Goal: Navigation & Orientation: Find specific page/section

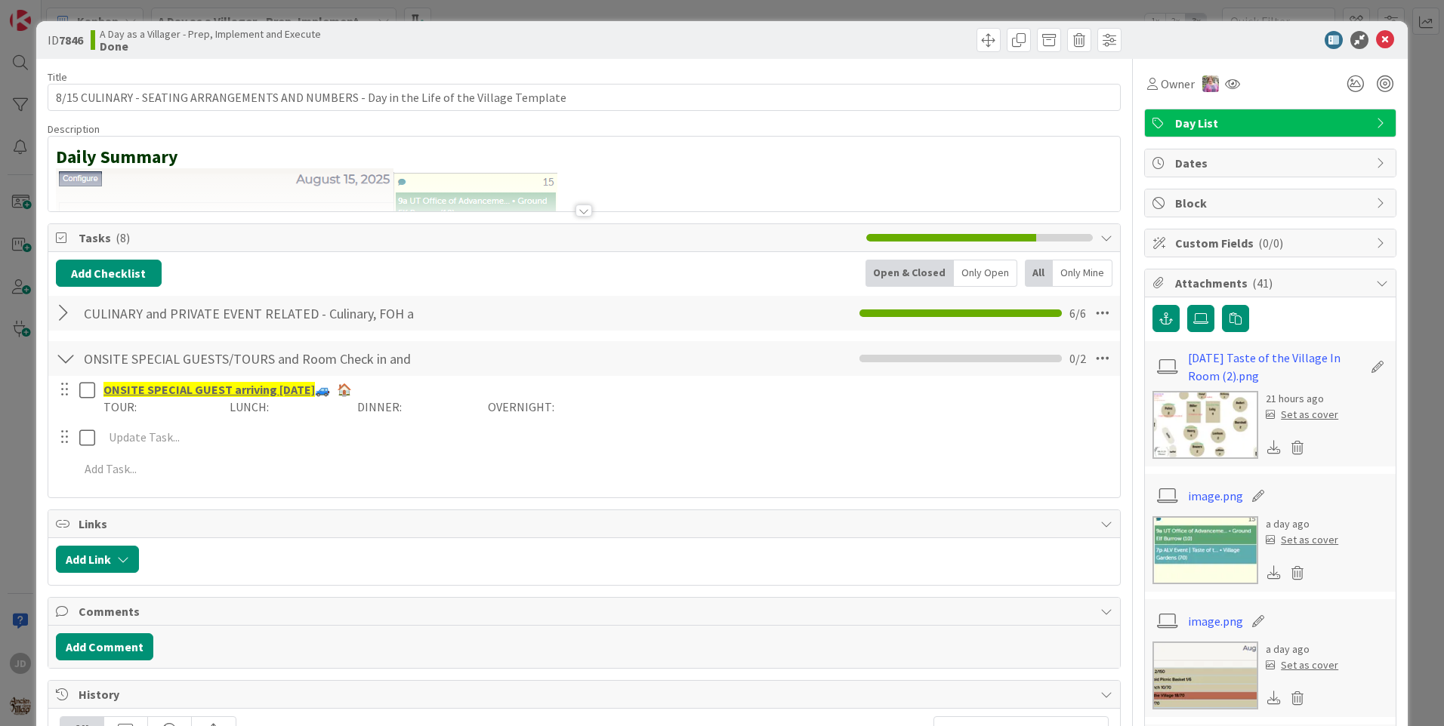
click at [1376, 44] on icon at bounding box center [1385, 40] width 18 height 18
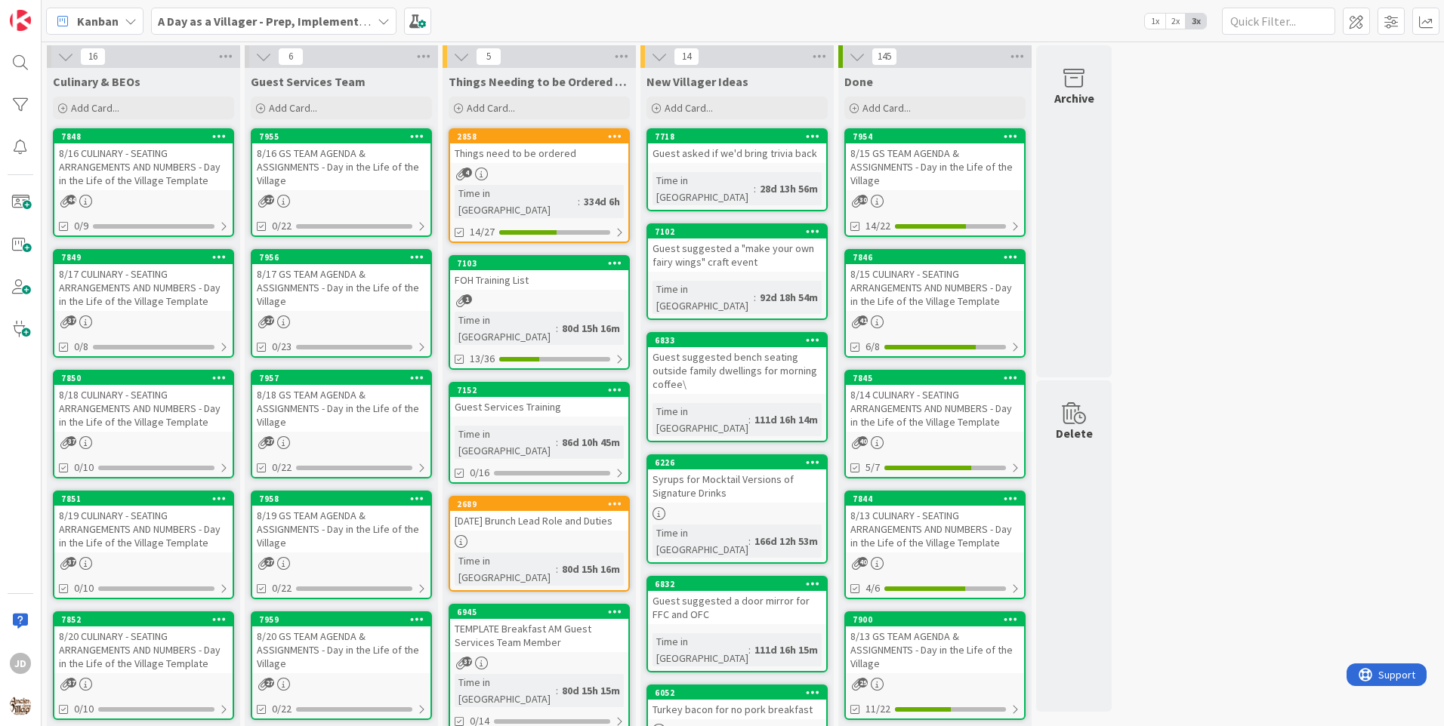
click at [152, 174] on div "8/16 CULINARY - SEATING ARRANGEMENTS AND NUMBERS - Day in the Life of the Villa…" at bounding box center [143, 166] width 178 height 47
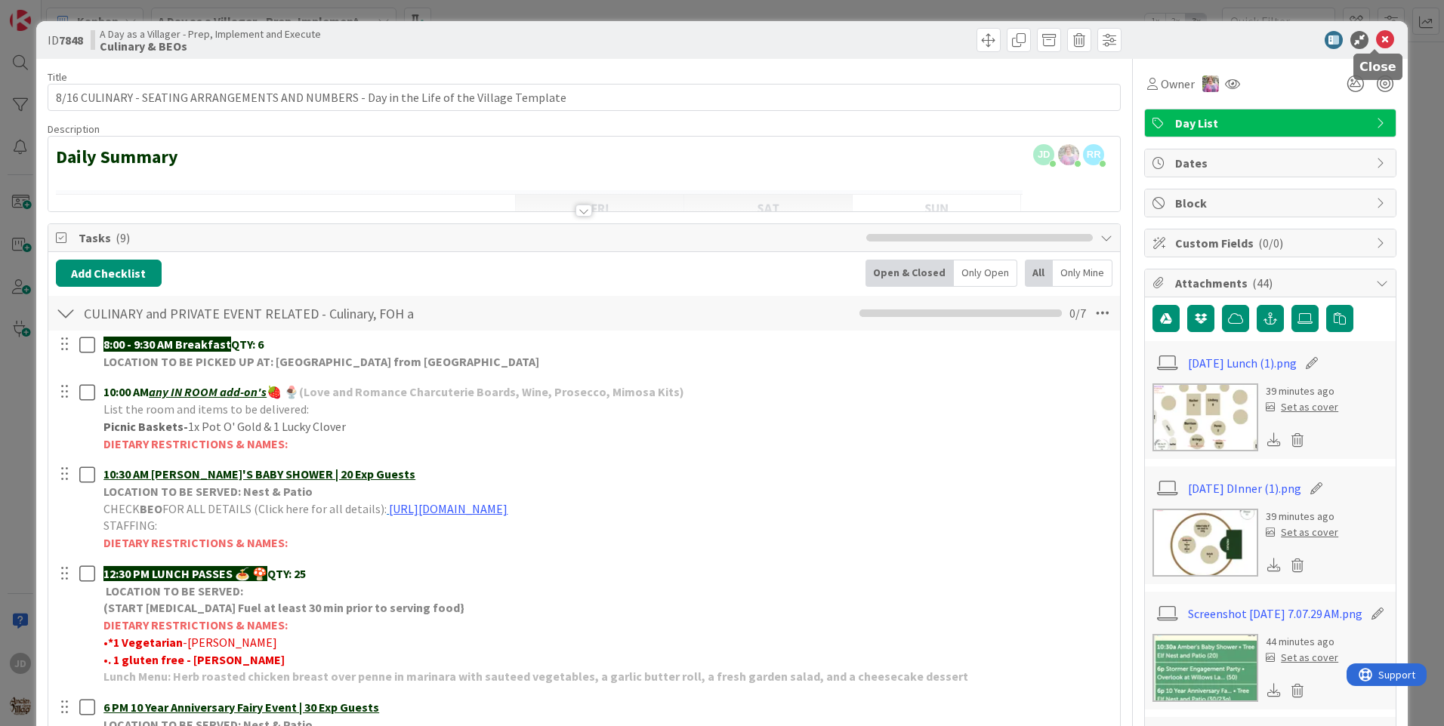
click at [1378, 46] on icon at bounding box center [1385, 40] width 18 height 18
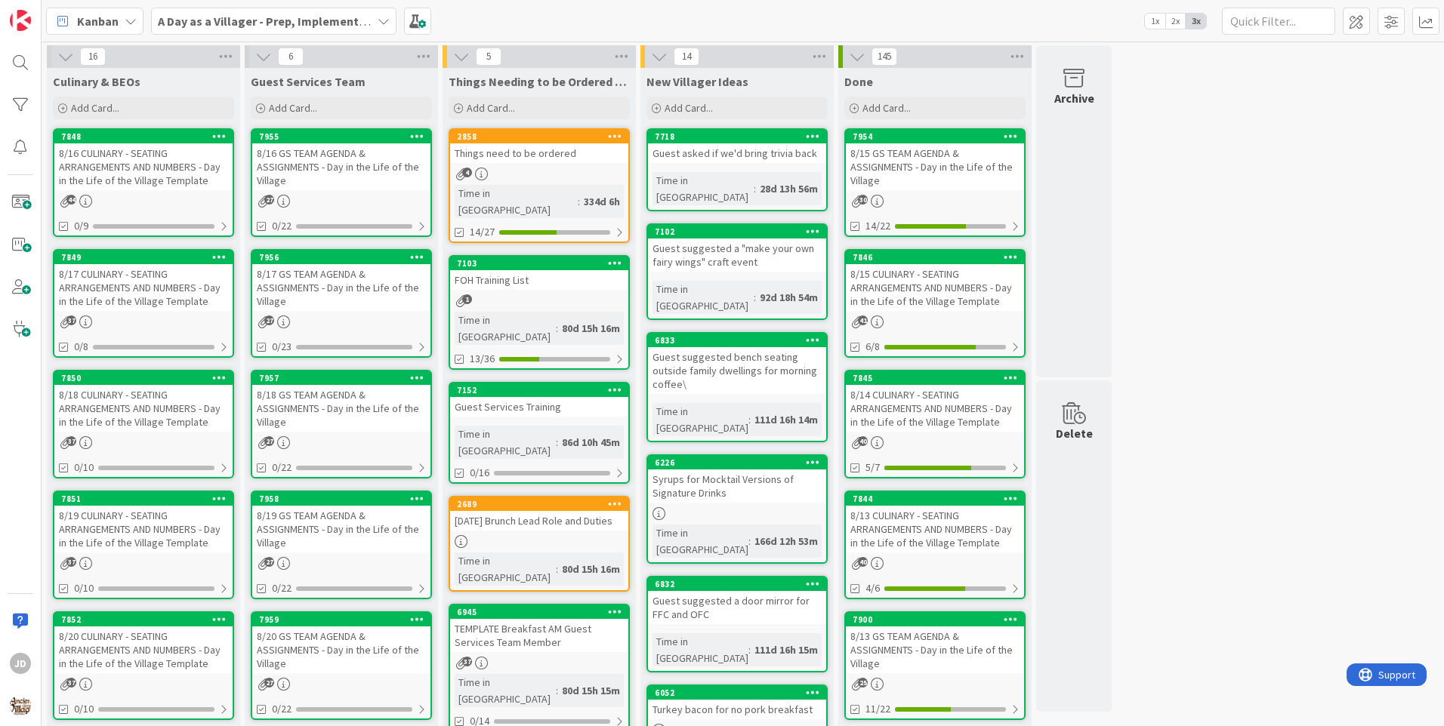
click at [155, 177] on div "8/16 CULINARY - SEATING ARRANGEMENTS AND NUMBERS - Day in the Life of the Villa…" at bounding box center [143, 166] width 178 height 47
